Goal: Task Accomplishment & Management: Manage account settings

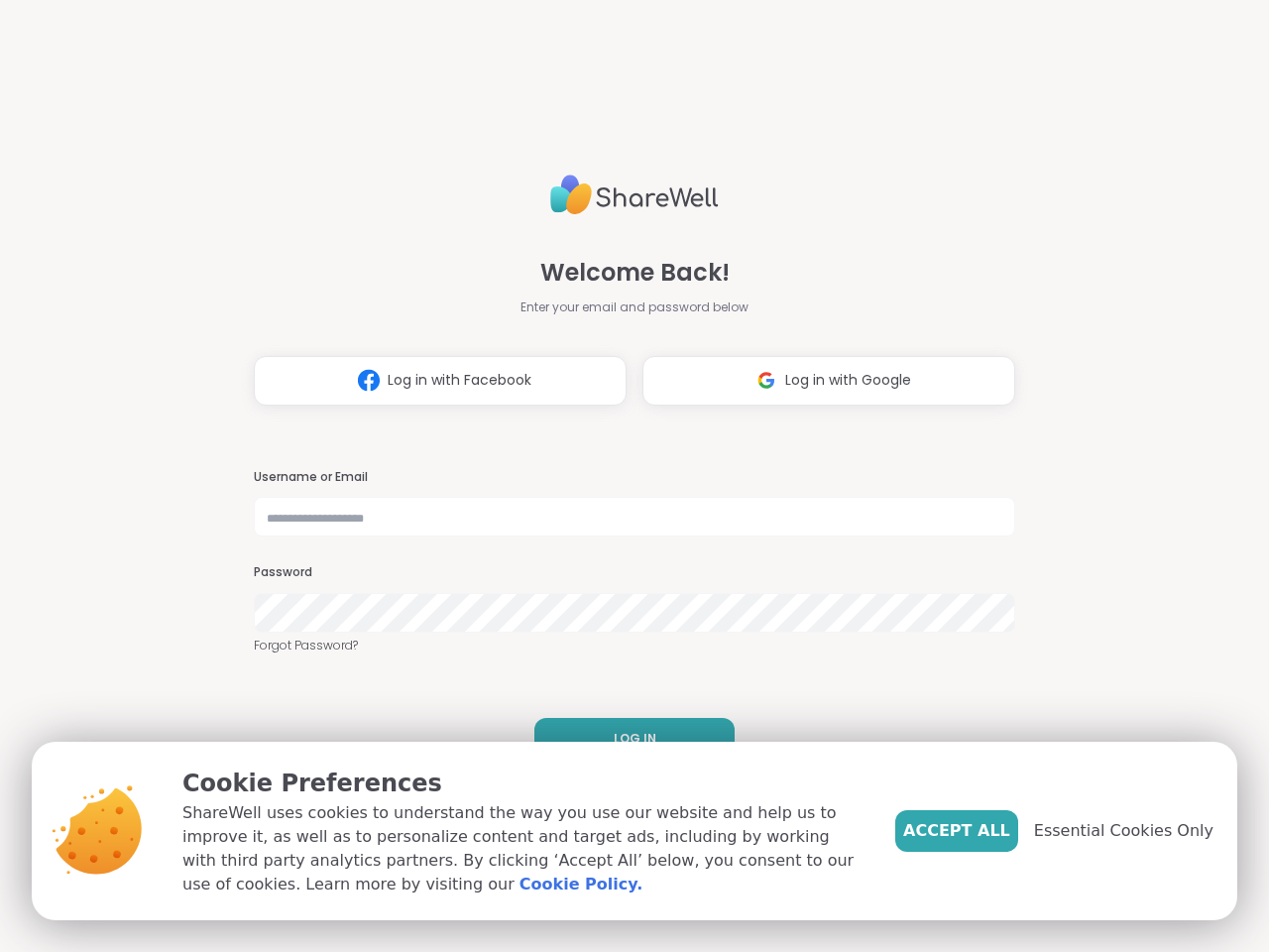
click at [626, 476] on h3 "Username or Email" at bounding box center [634, 476] width 761 height 17
click at [433, 381] on span "Log in with Facebook" at bounding box center [460, 380] width 144 height 21
click at [821, 381] on span "Log in with Google" at bounding box center [848, 380] width 126 height 21
click at [627, 738] on span "LOG IN" at bounding box center [634, 738] width 43 height 18
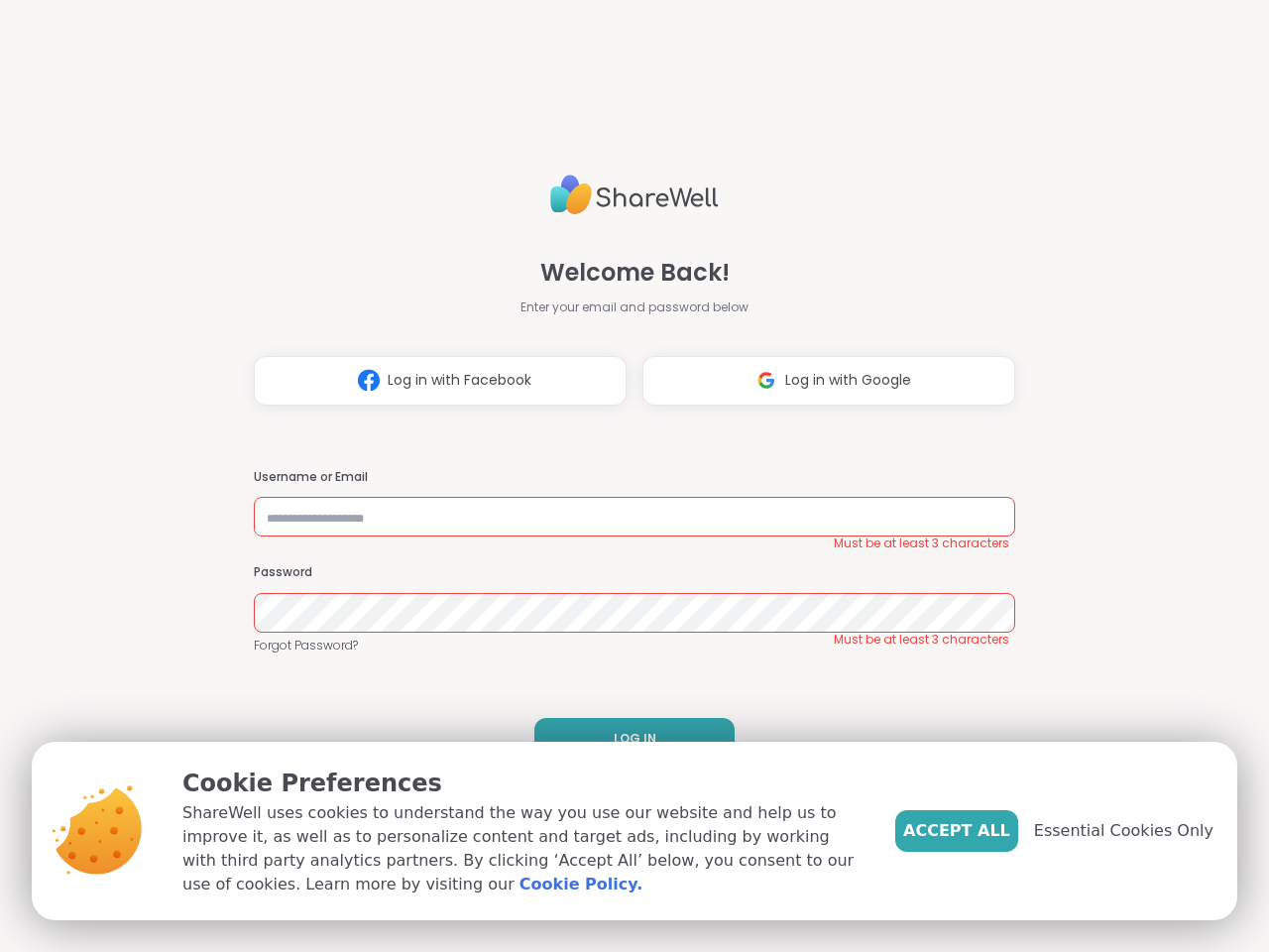
click at [989, 831] on span "Accept All" at bounding box center [956, 831] width 107 height 24
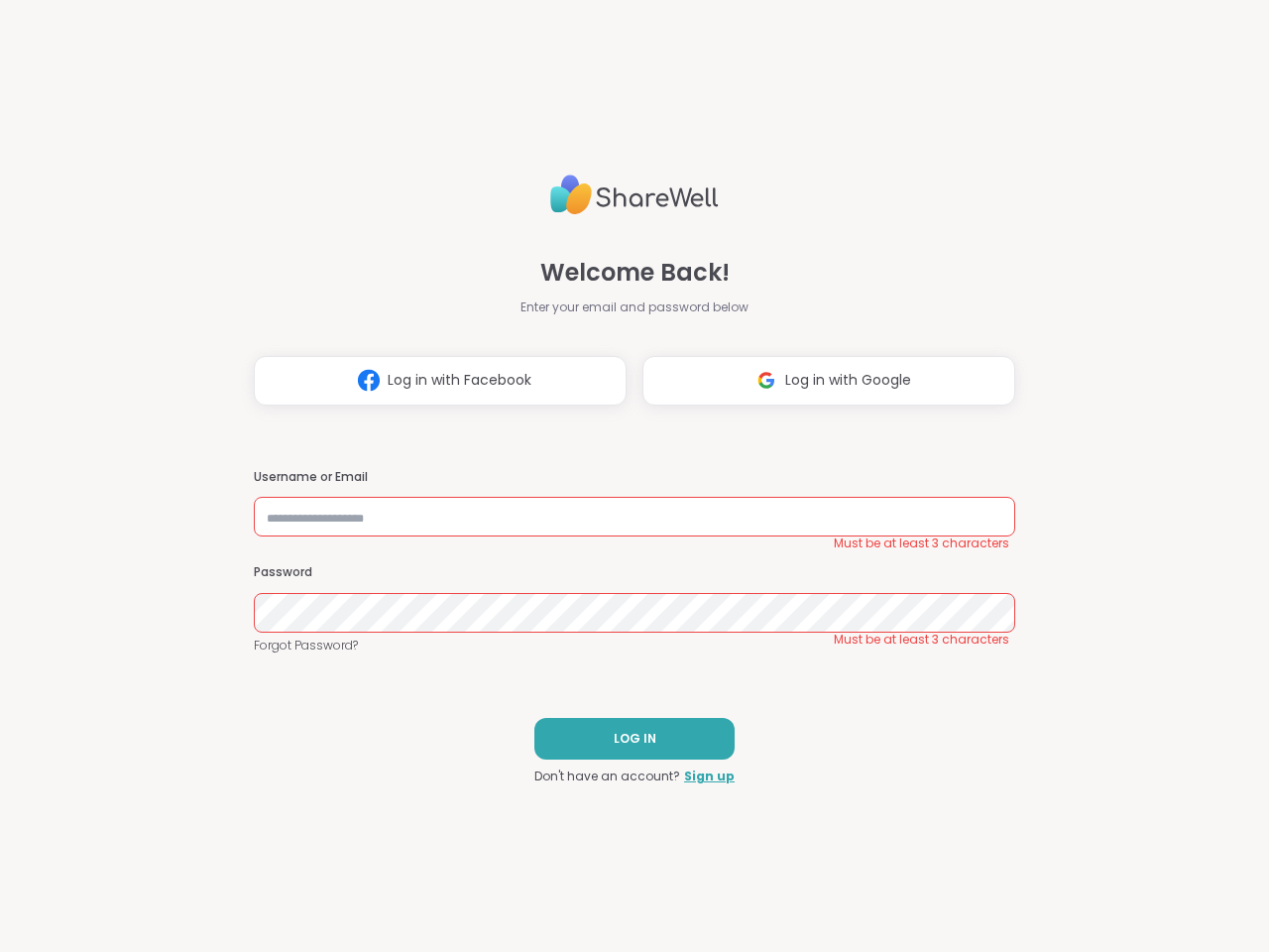
click at [1135, 831] on div "Welcome Back! Enter your email and password below Log in with Facebook Log in w…" at bounding box center [634, 476] width 1269 height 952
